Goal: Information Seeking & Learning: Learn about a topic

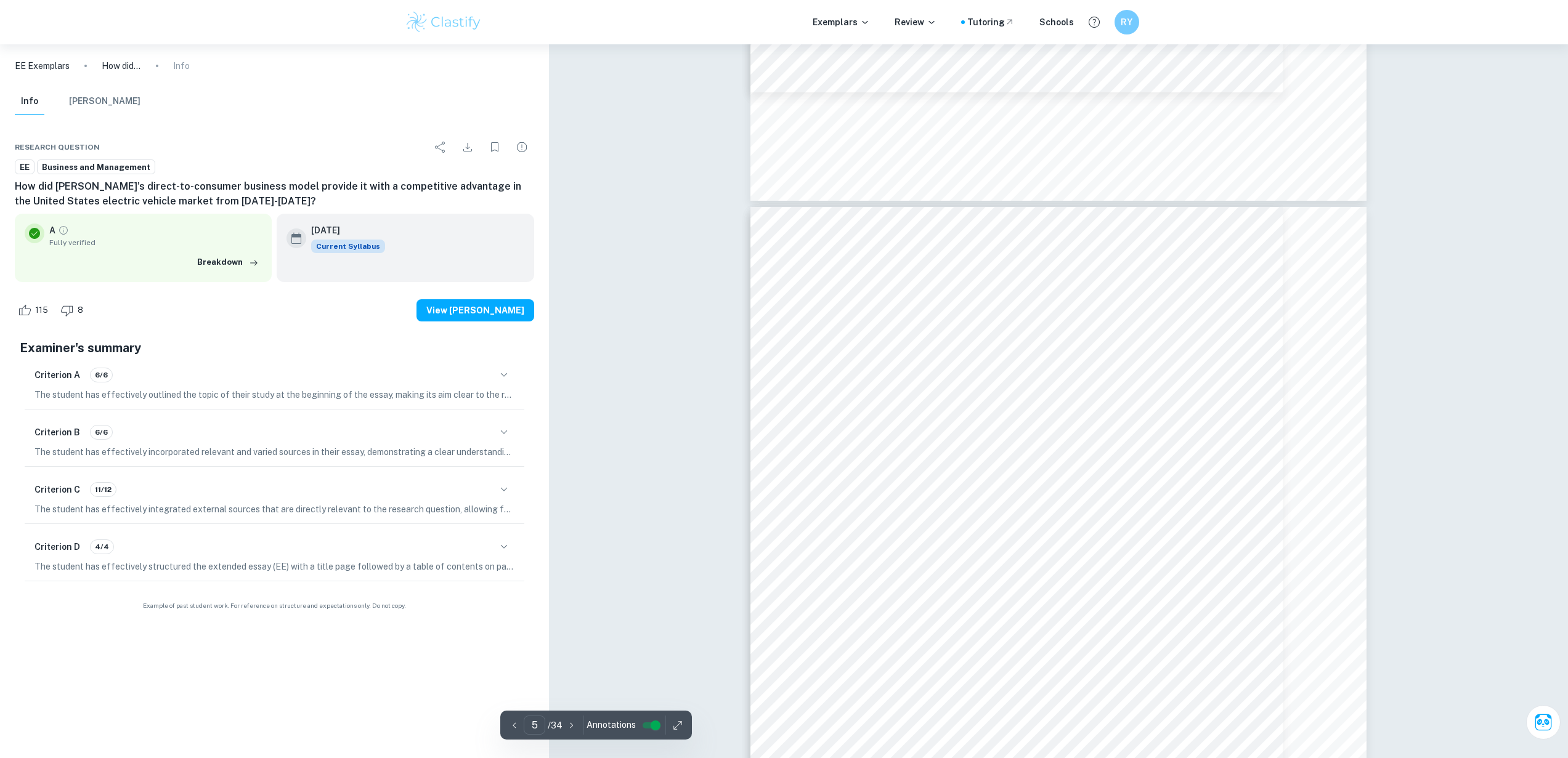
scroll to position [3151, 0]
click at [822, 307] on div at bounding box center [833, 309] width 41 height 12
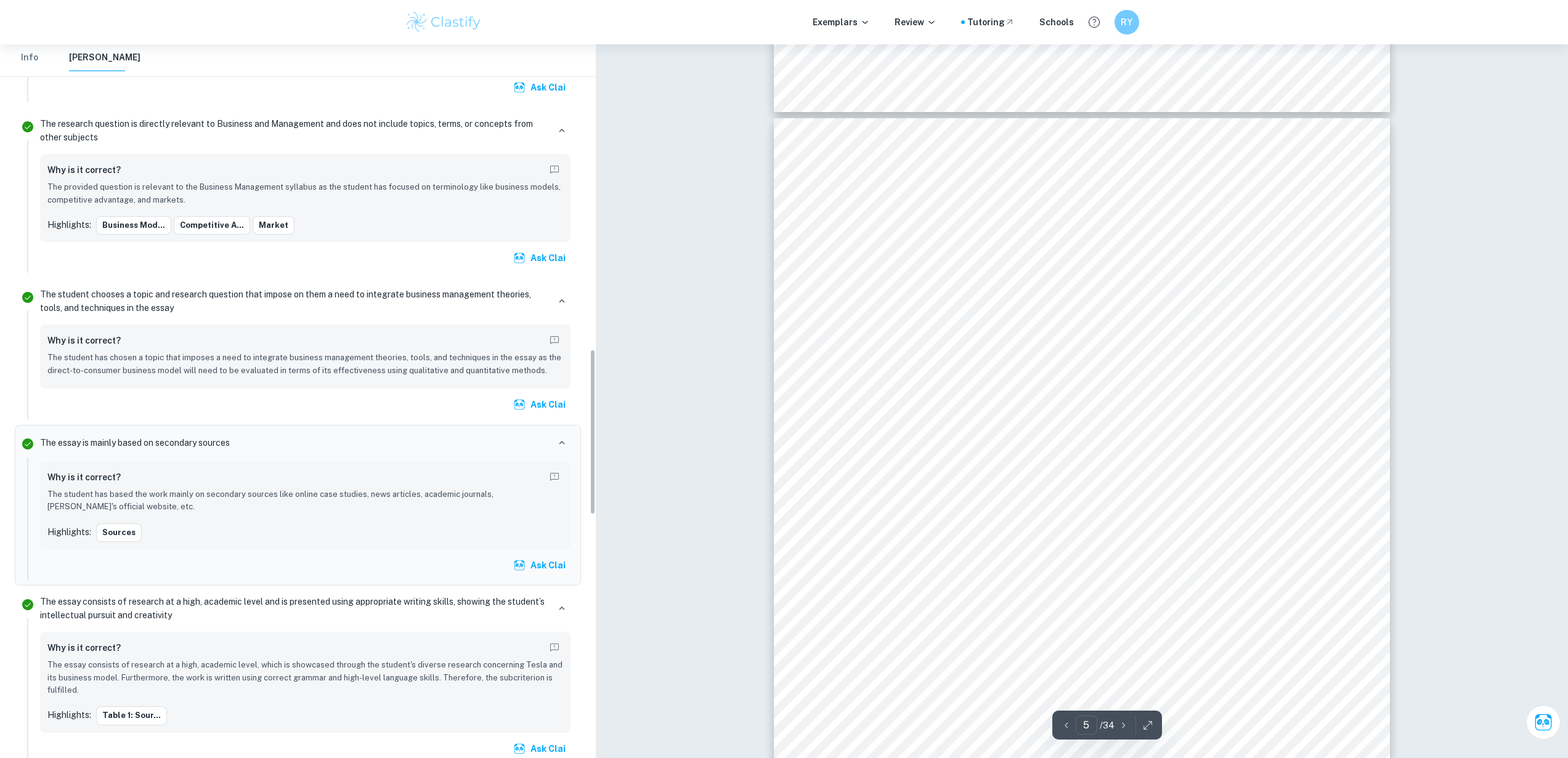
scroll to position [1309, 0]
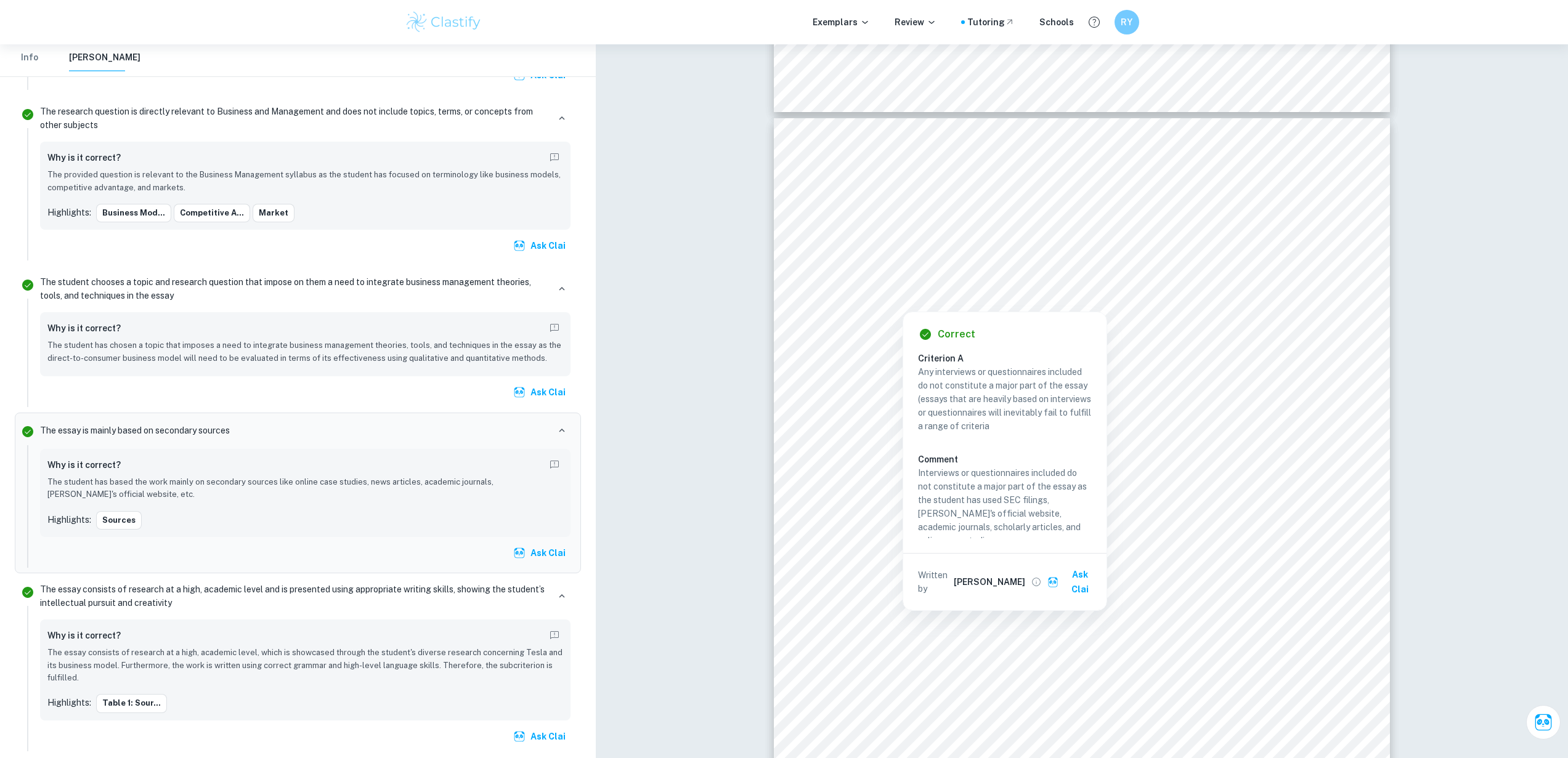
click at [886, 405] on span "Rigorous, comprehensive insights into" at bounding box center [1084, 405] width 216 height 13
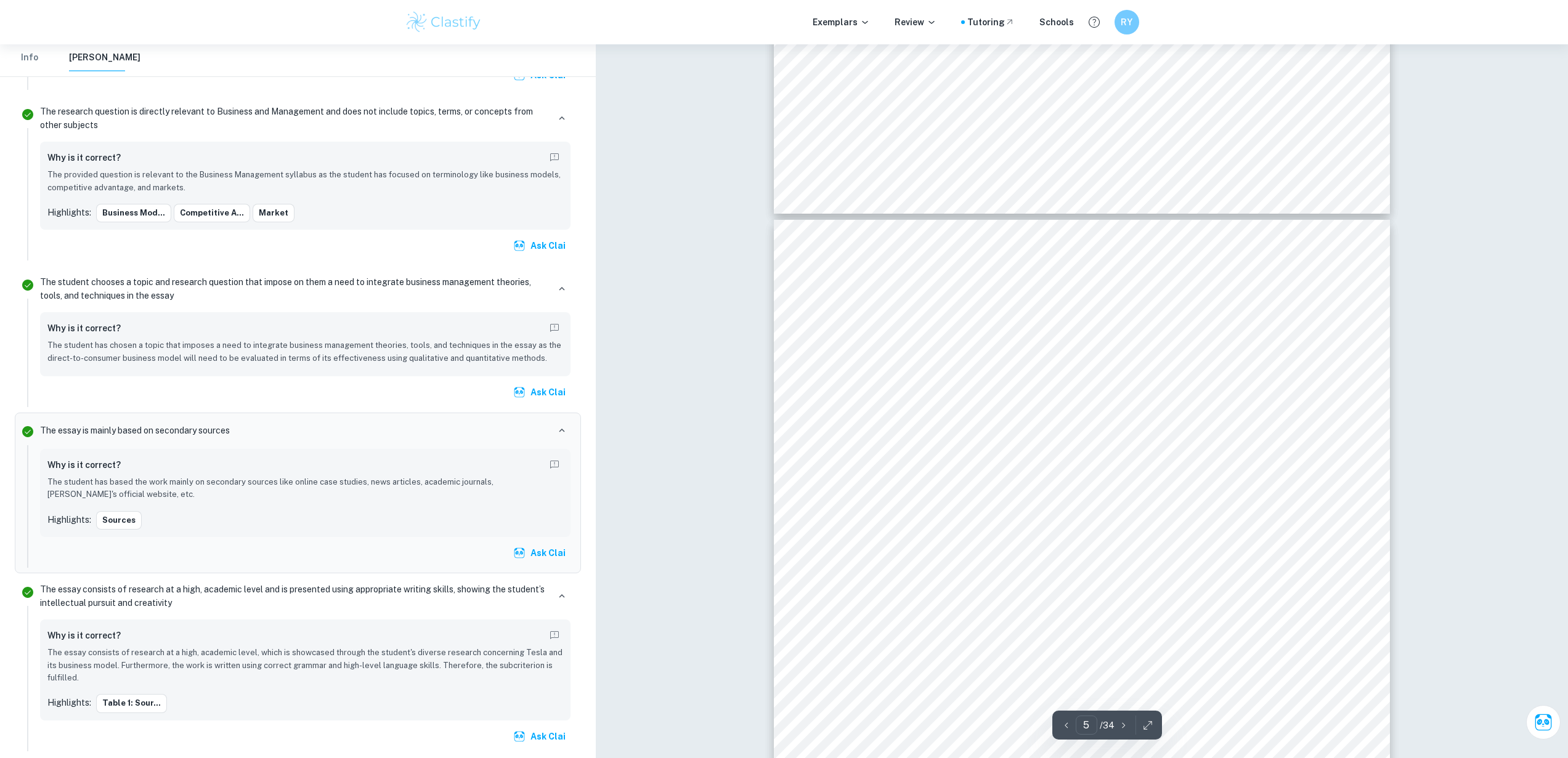
scroll to position [3588, 0]
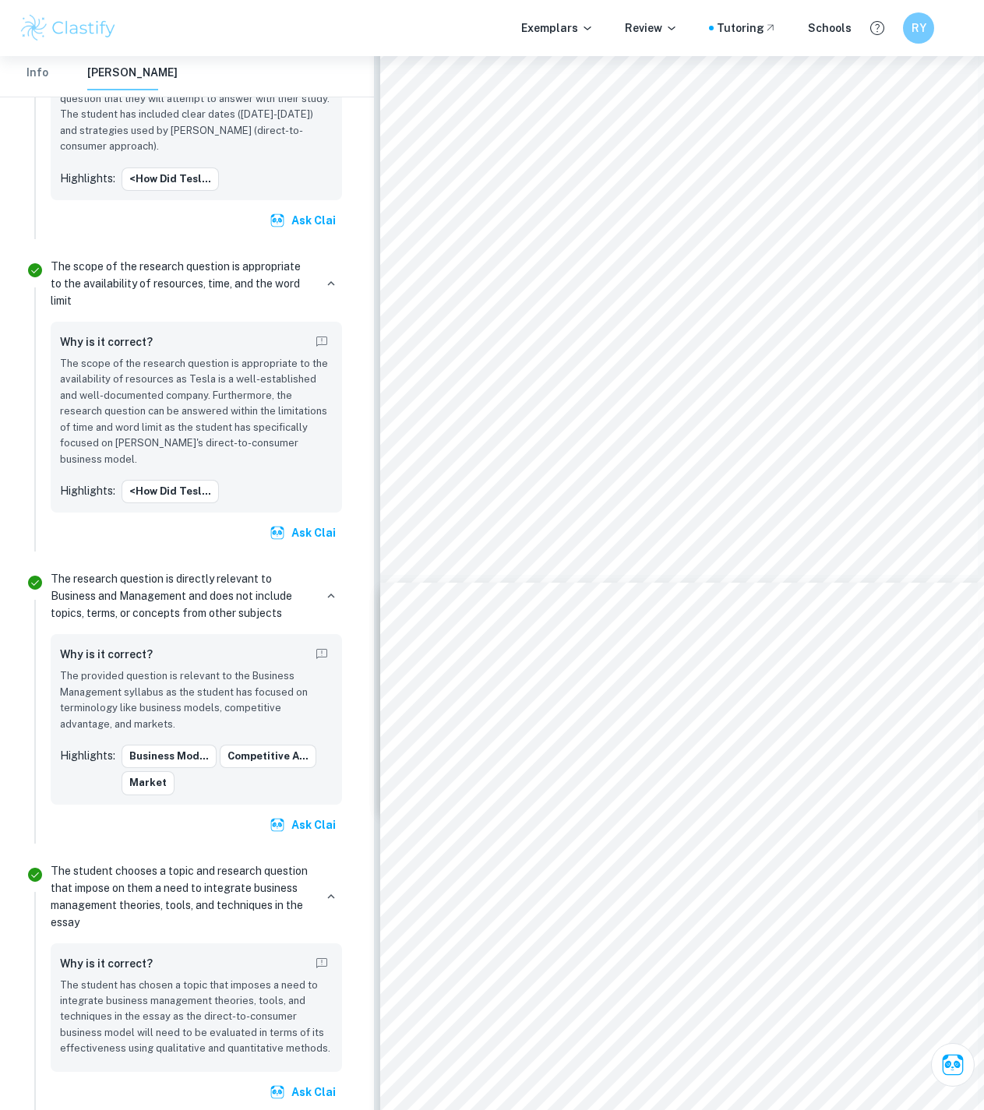
type input "30"
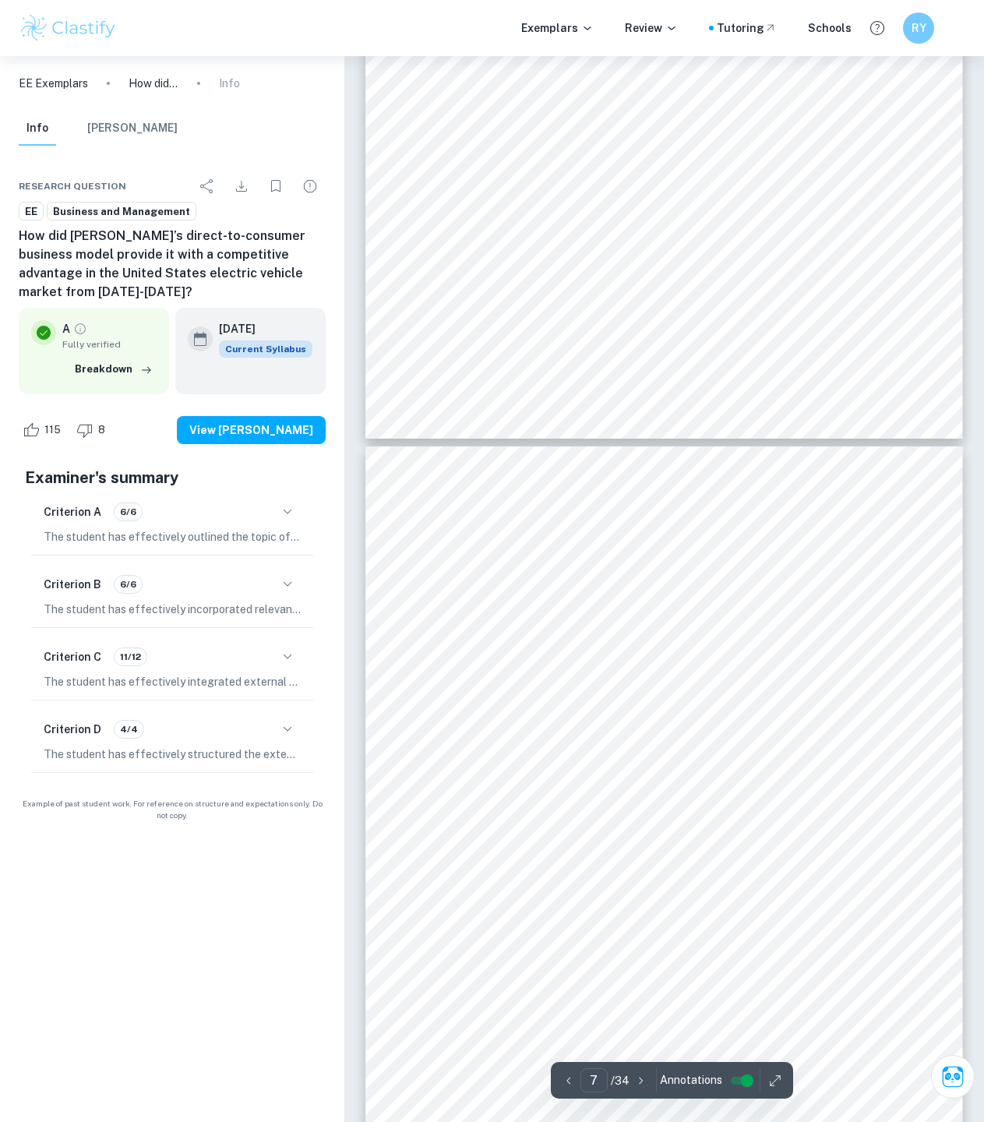
type input "6"
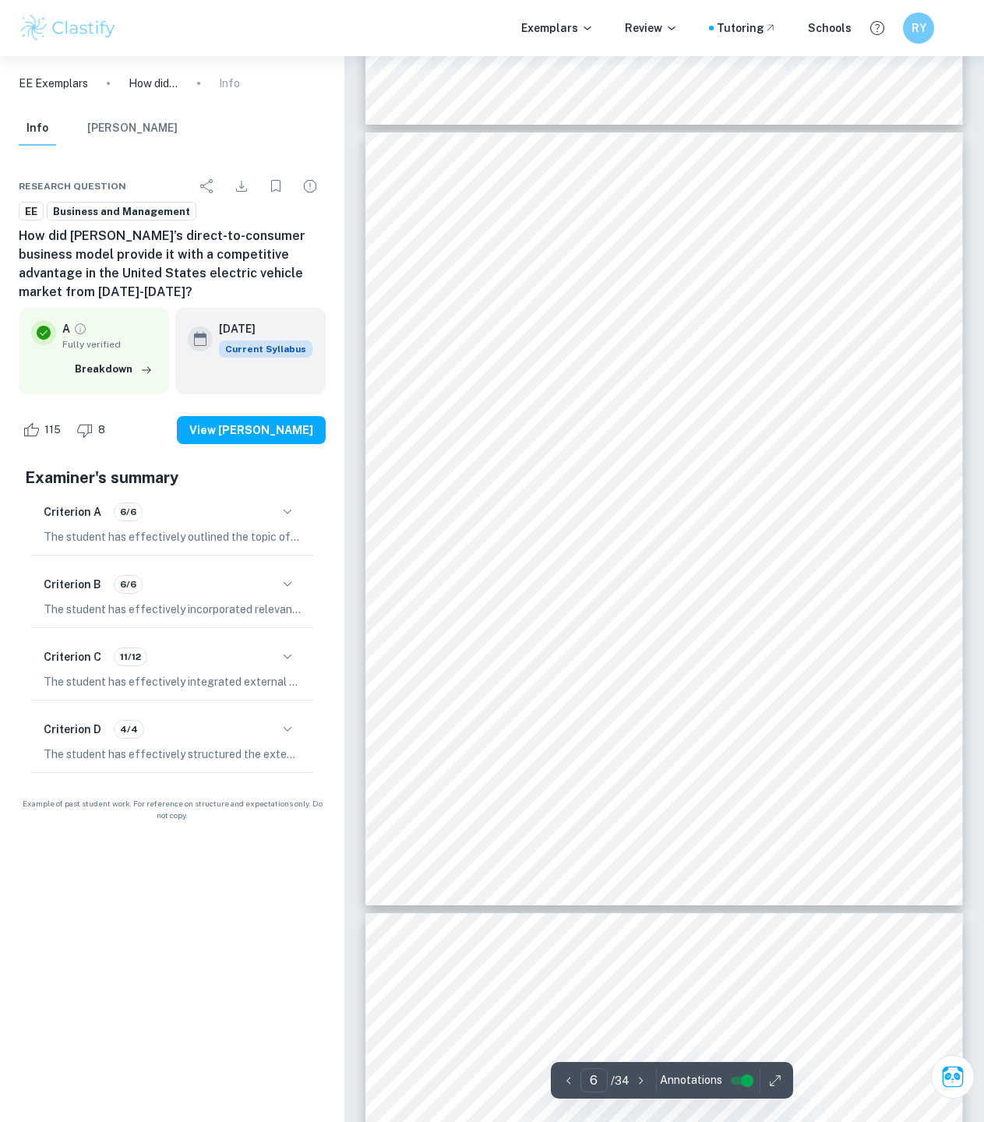
scroll to position [3916, 0]
